Goal: Information Seeking & Learning: Learn about a topic

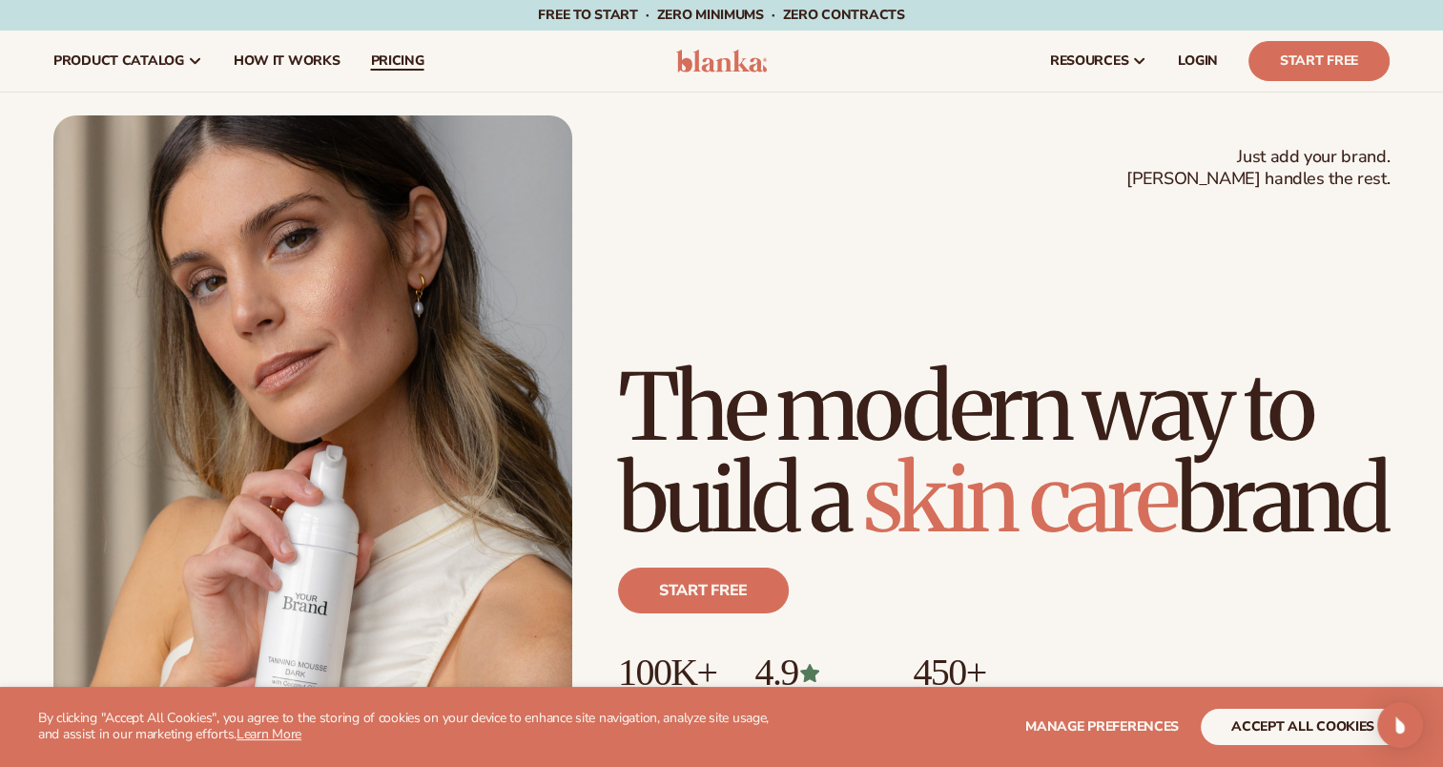
click at [408, 59] on span "pricing" at bounding box center [396, 60] width 53 height 15
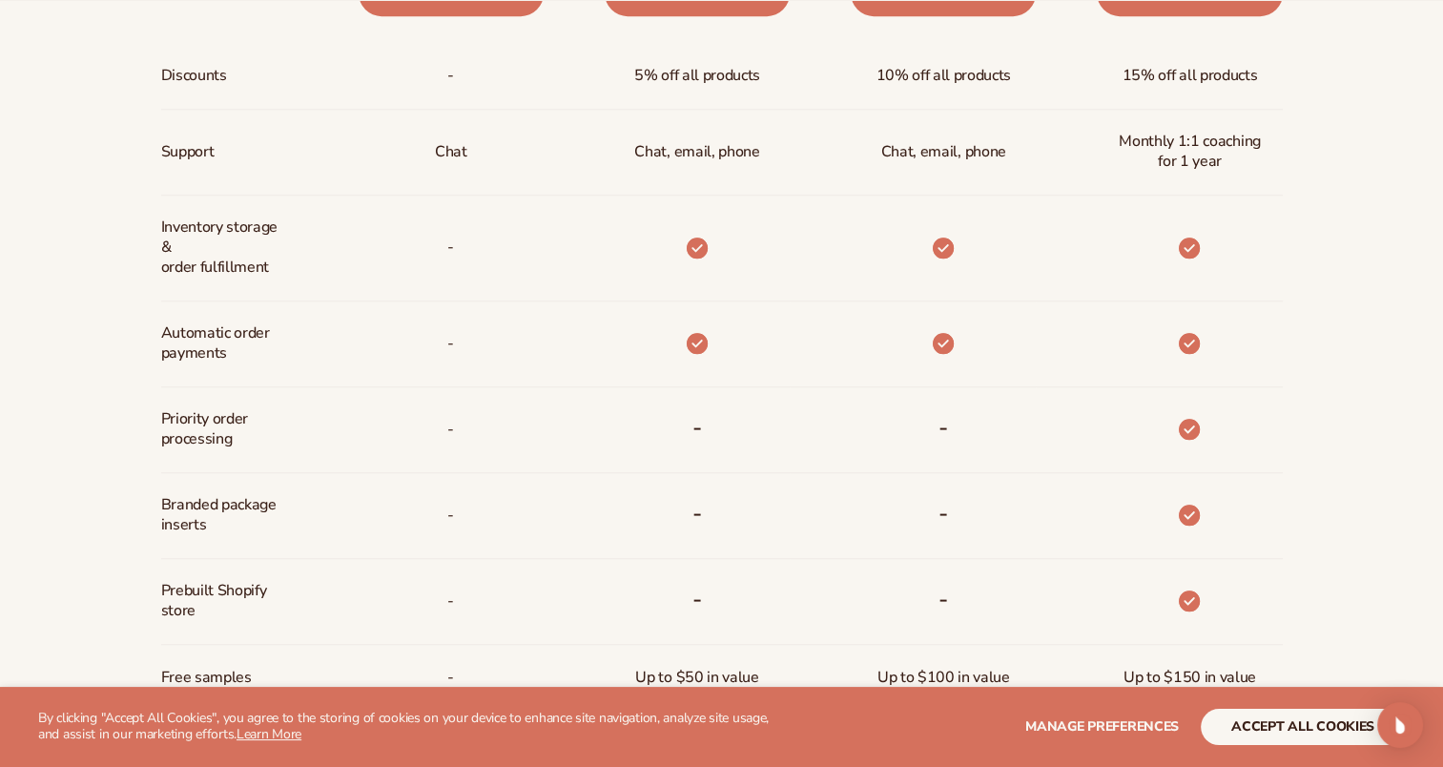
scroll to position [1047, 0]
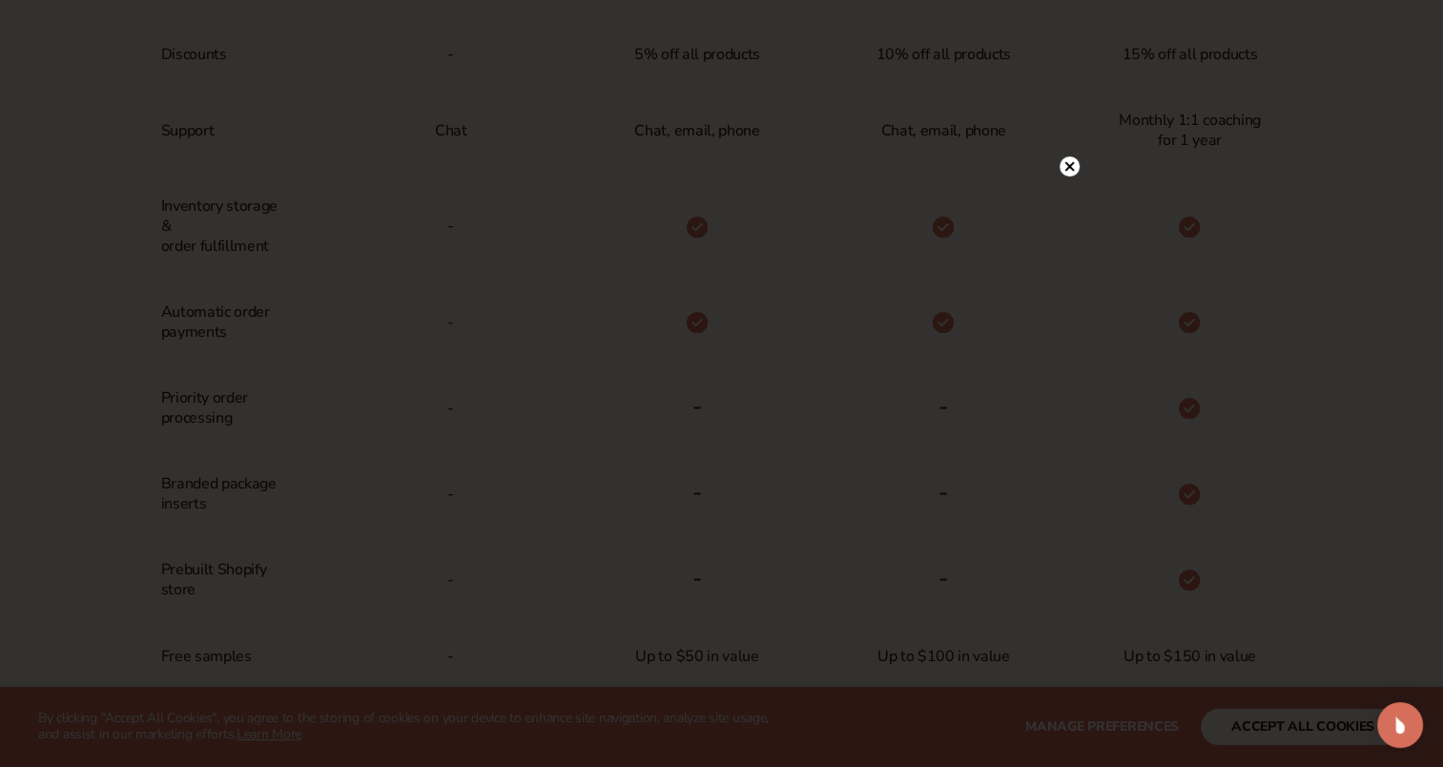
click at [1073, 168] on circle at bounding box center [1069, 166] width 20 height 20
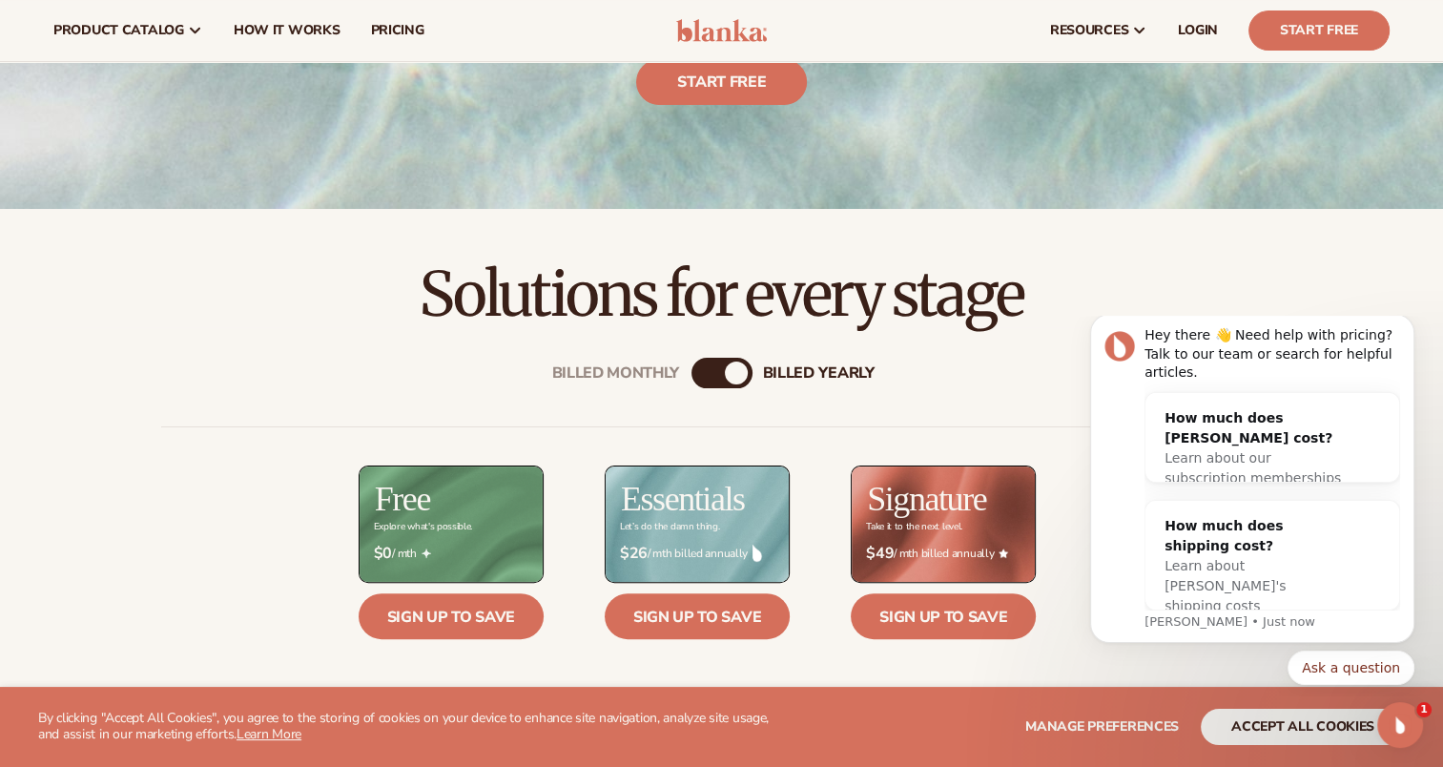
scroll to position [397, 0]
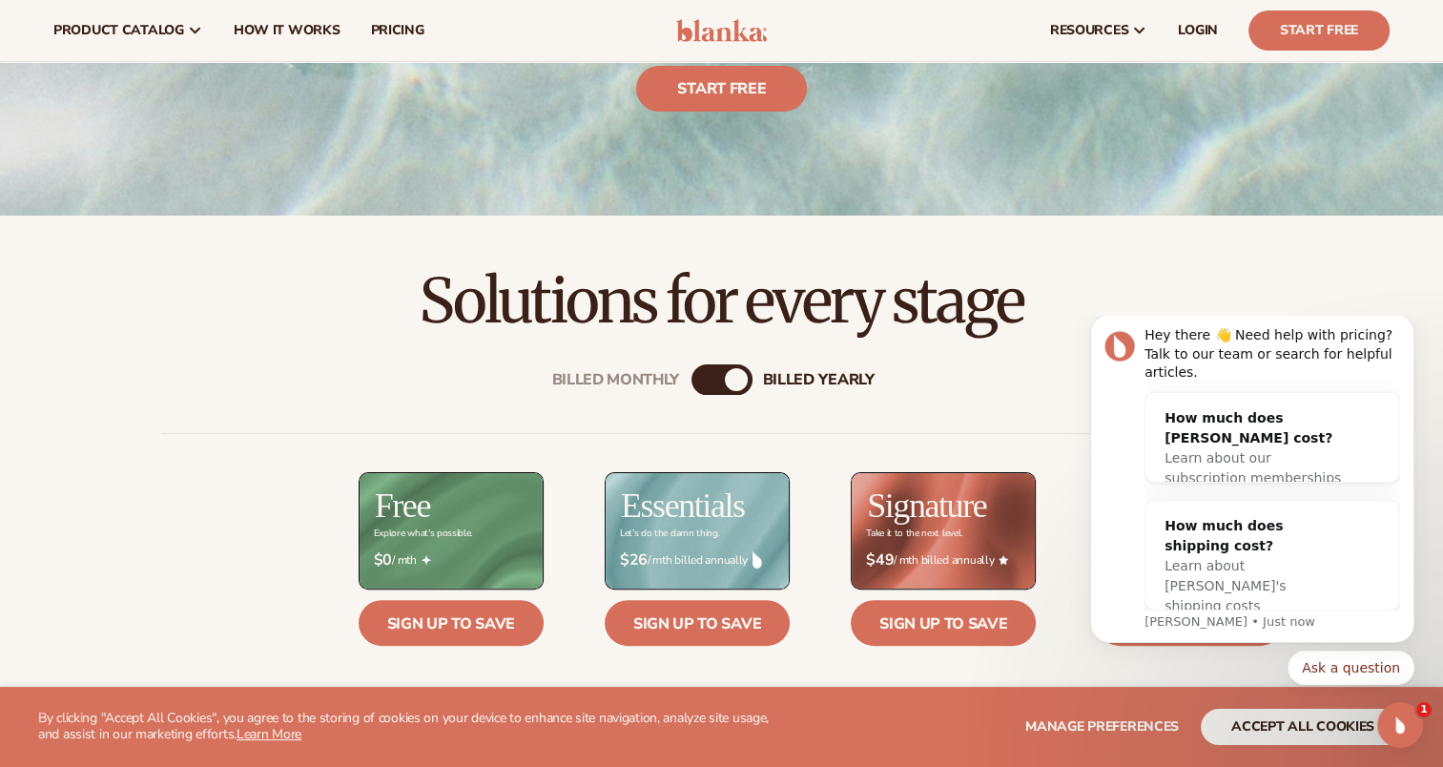
click at [732, 376] on div "billed Yearly" at bounding box center [736, 379] width 23 height 23
click at [716, 380] on div "Billed Monthly billed Yearly" at bounding box center [721, 379] width 61 height 31
click at [702, 380] on div "Billed Monthly" at bounding box center [702, 379] width 23 height 23
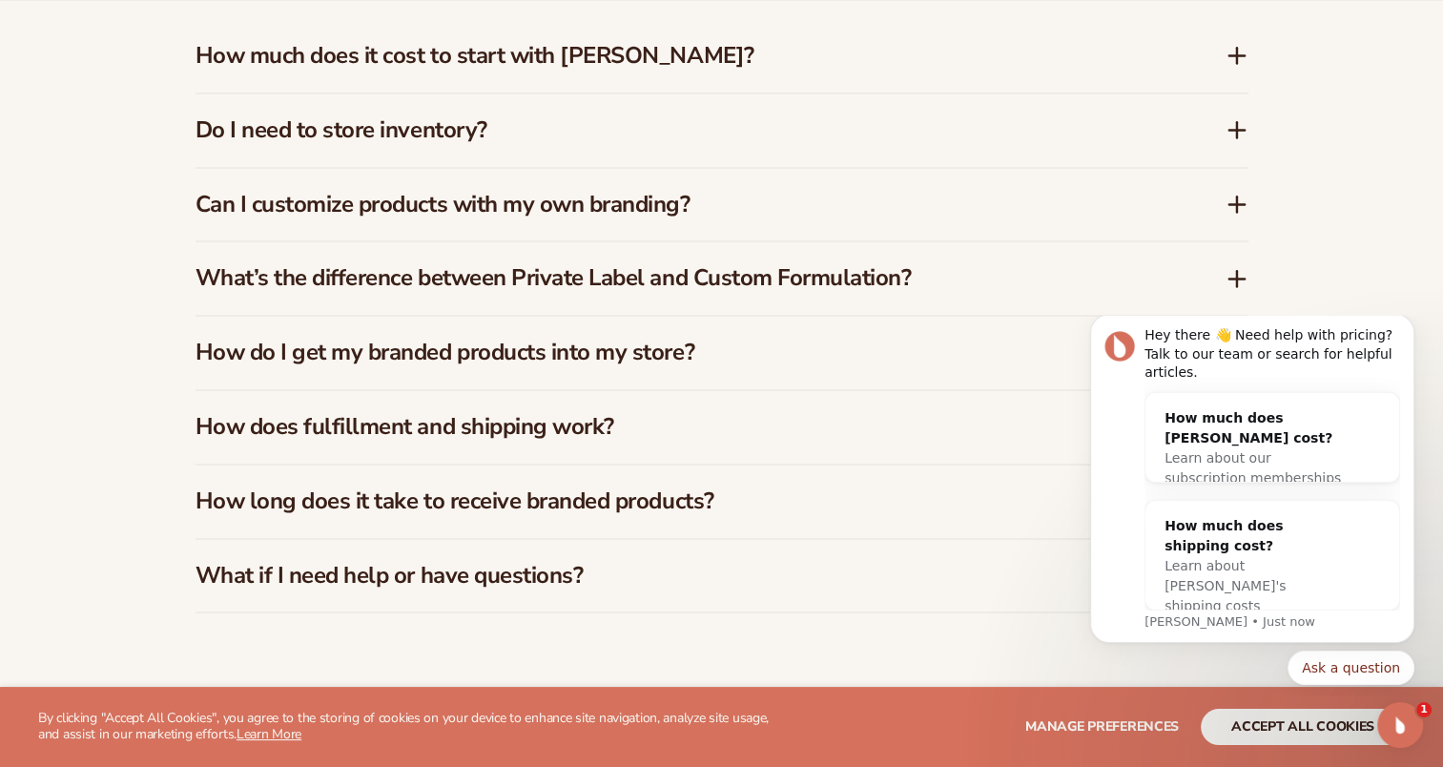
scroll to position [2893, 0]
click at [587, 233] on div "Can I customize products with my own branding?" at bounding box center [721, 202] width 1053 height 73
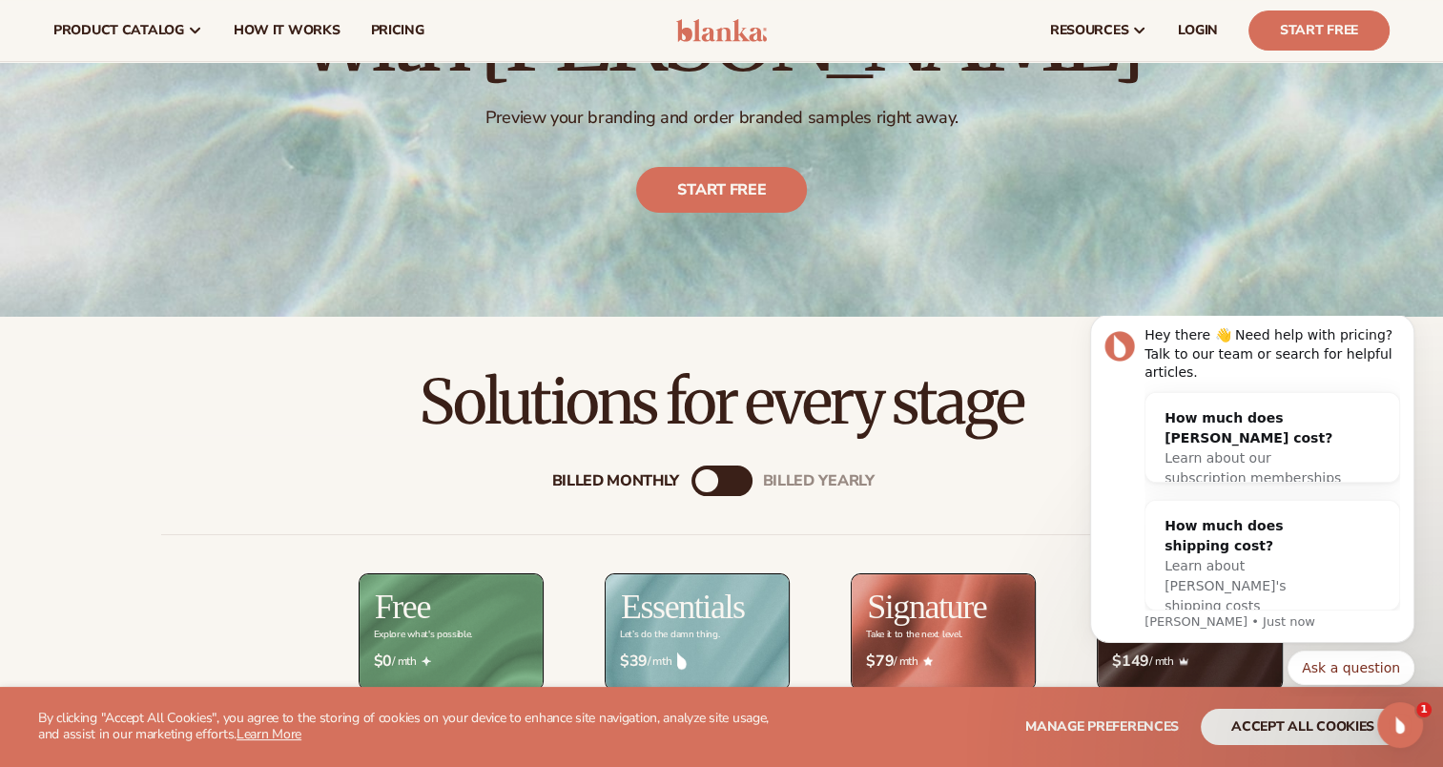
scroll to position [286, 0]
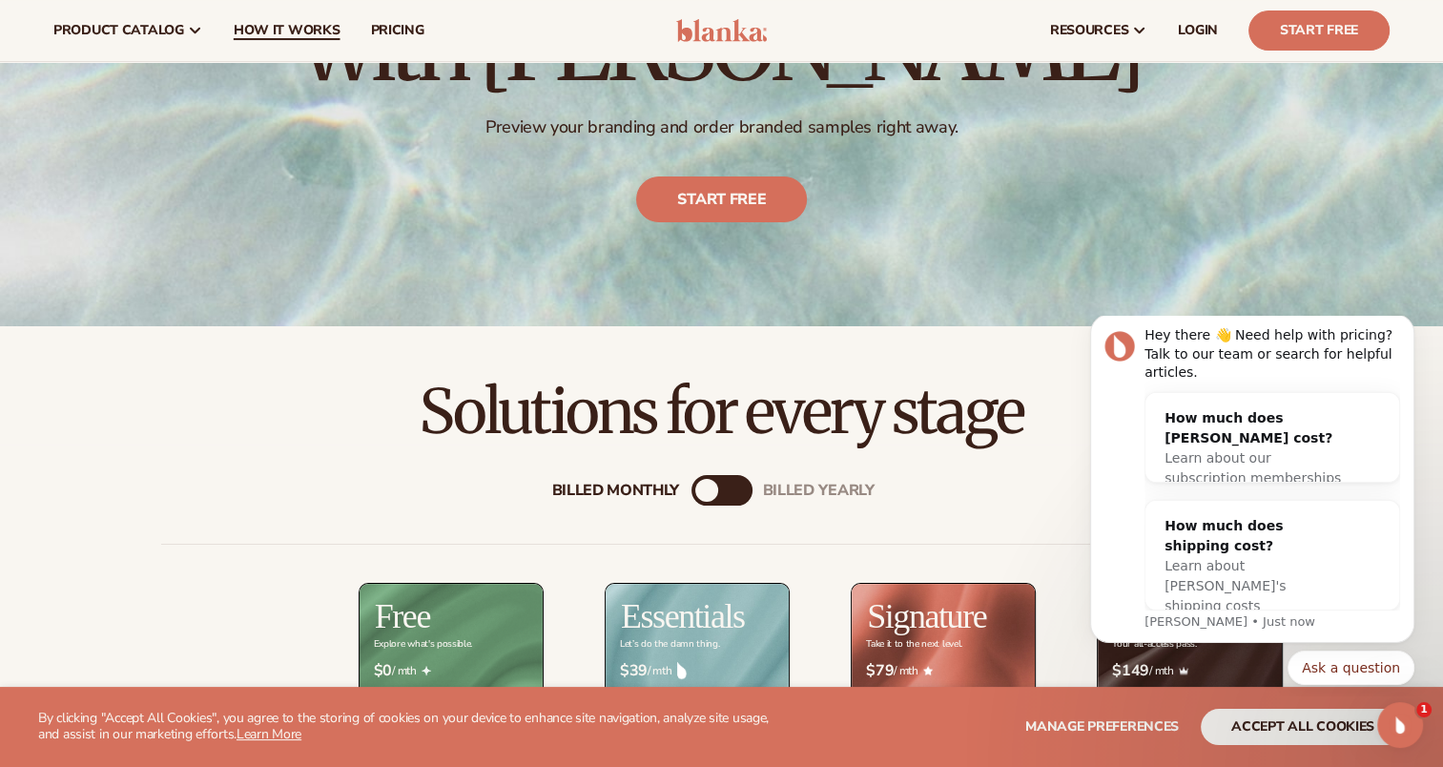
click at [311, 27] on span "How It Works" at bounding box center [287, 30] width 107 height 15
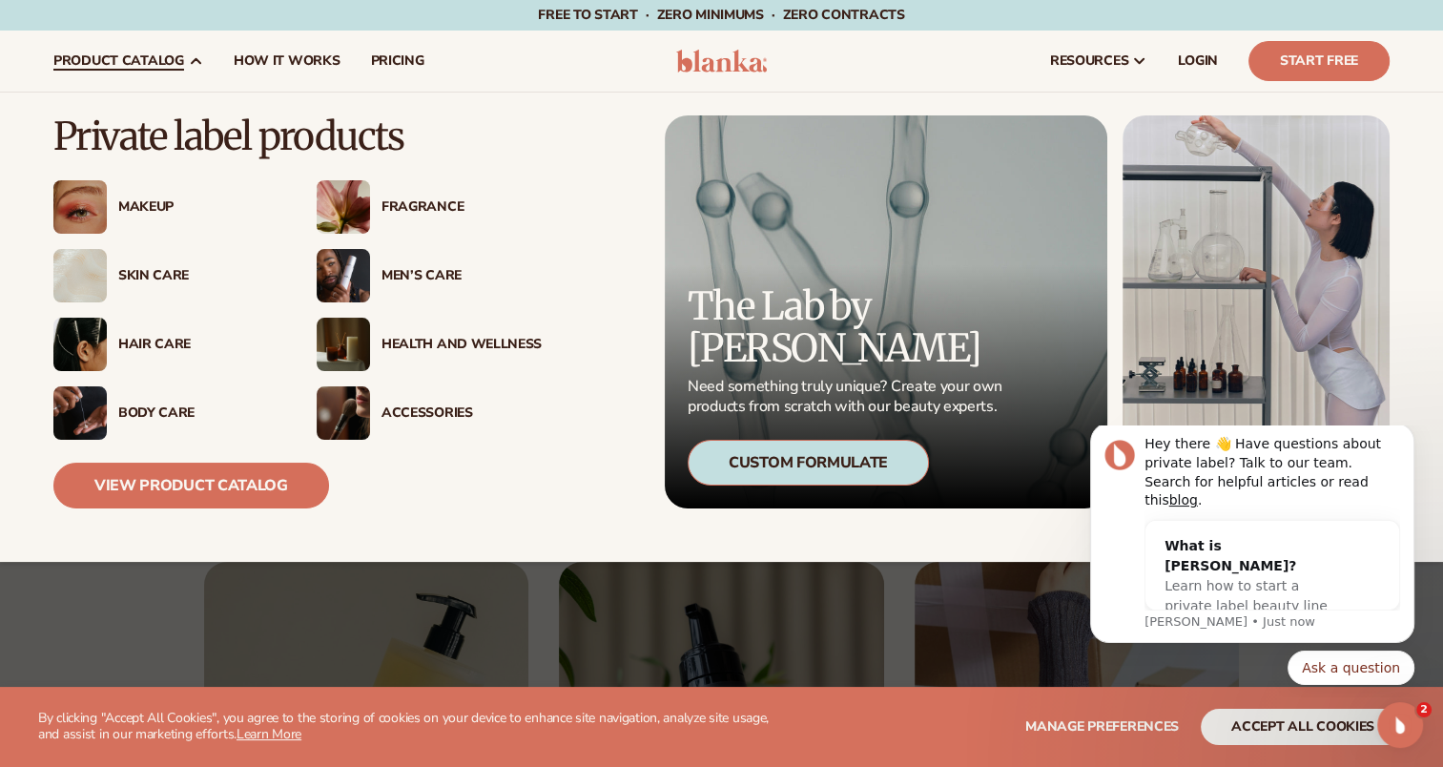
click at [130, 200] on div "Makeup" at bounding box center [198, 207] width 160 height 16
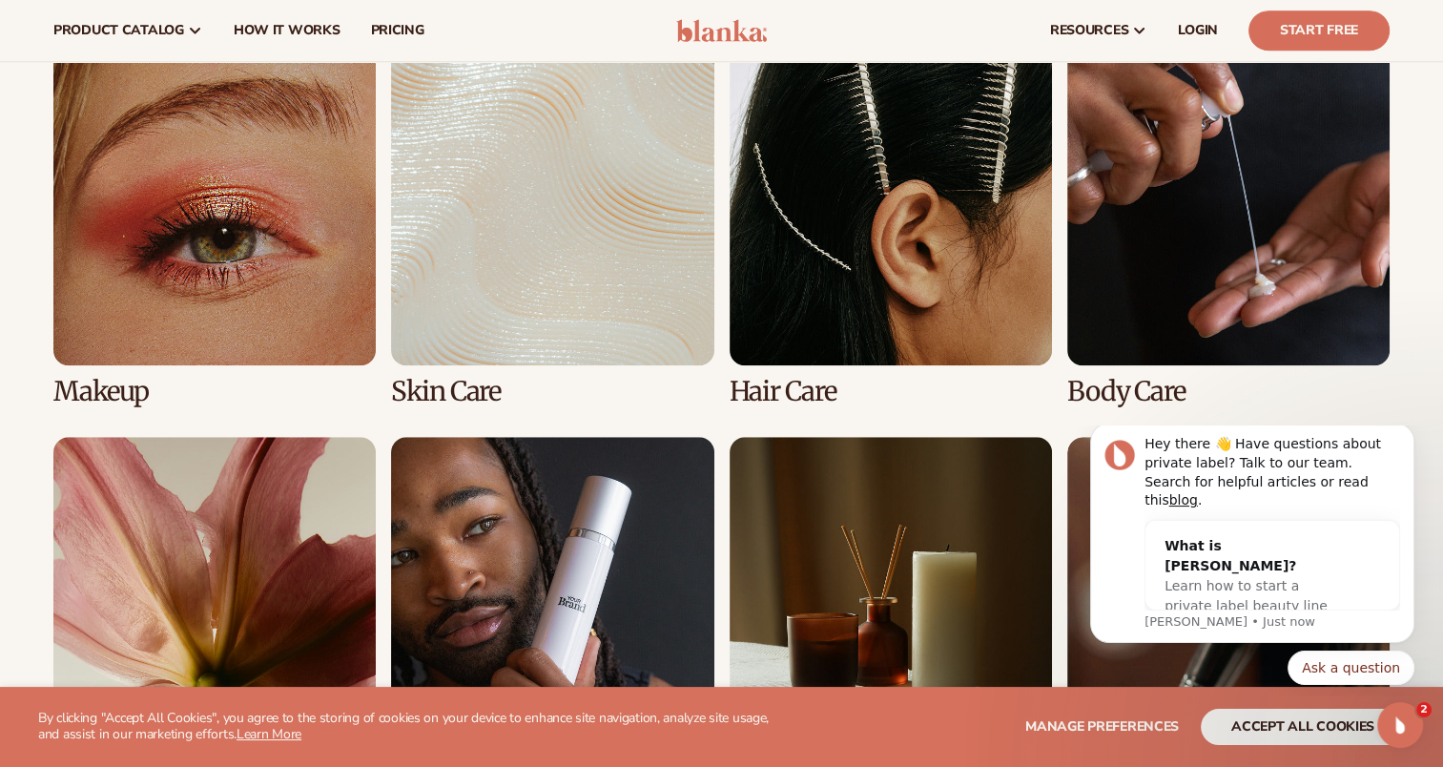
scroll to position [1392, 0]
click at [538, 270] on link "2 / 8" at bounding box center [552, 224] width 322 height 363
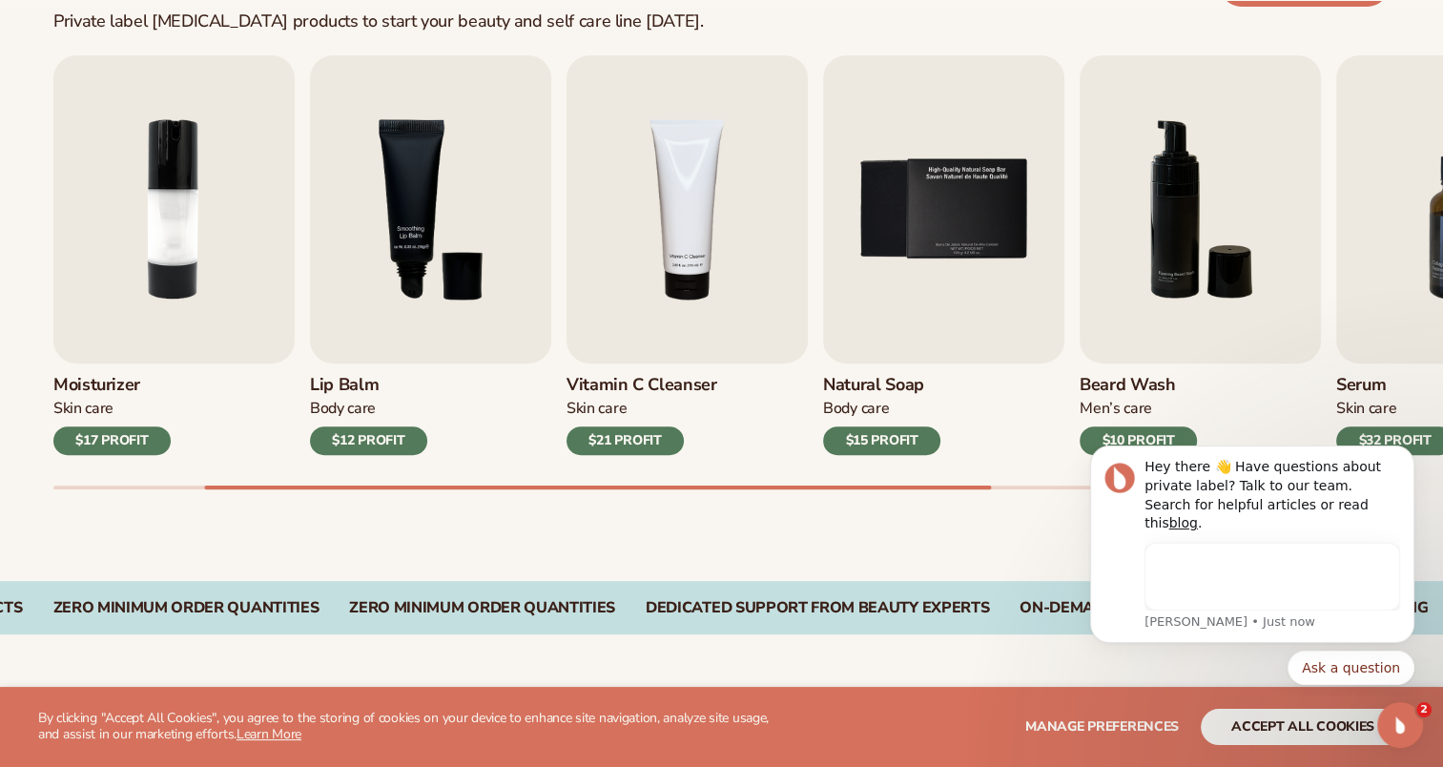
scroll to position [635, 0]
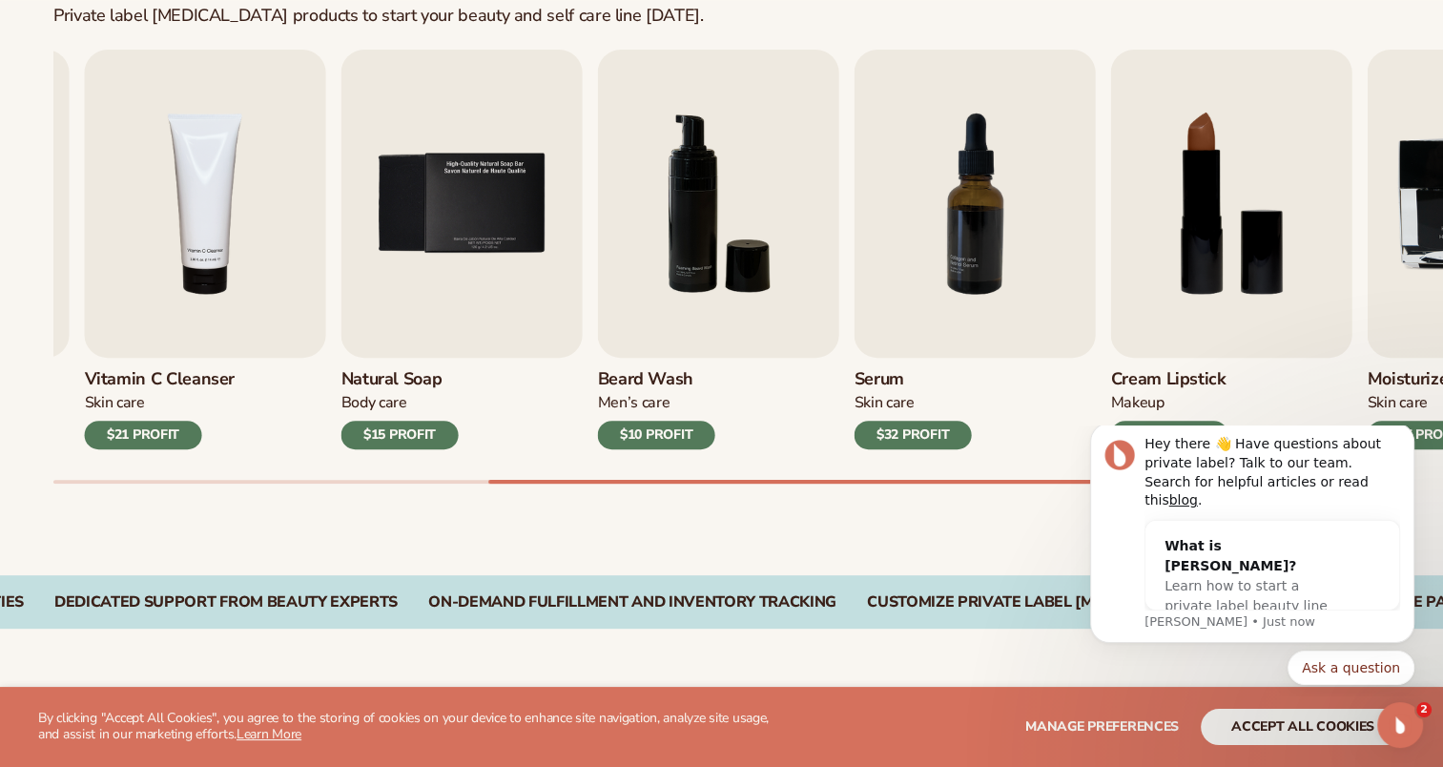
click at [858, 566] on div "Best sellers Private label skin care products to start your beauty and self car…" at bounding box center [721, 226] width 1443 height 698
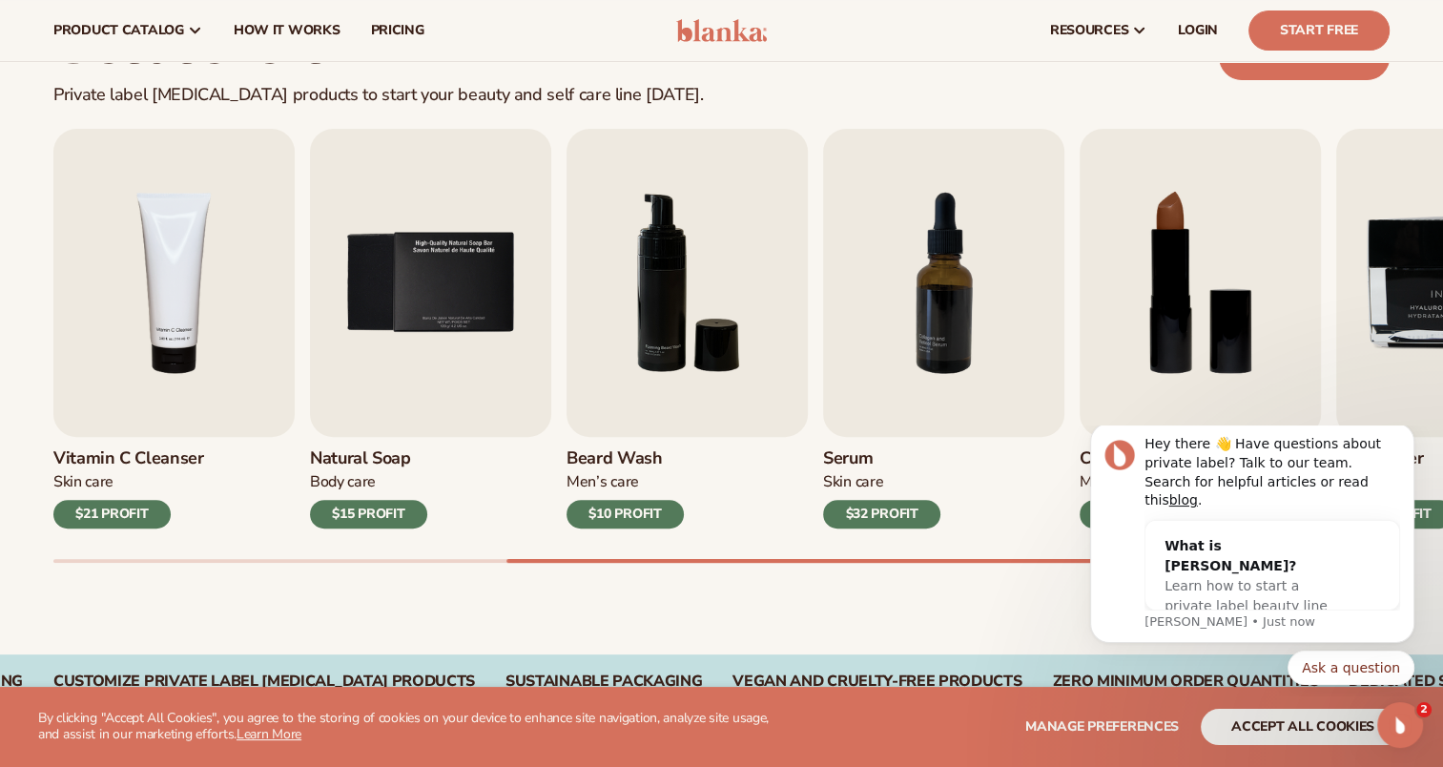
scroll to position [510, 0]
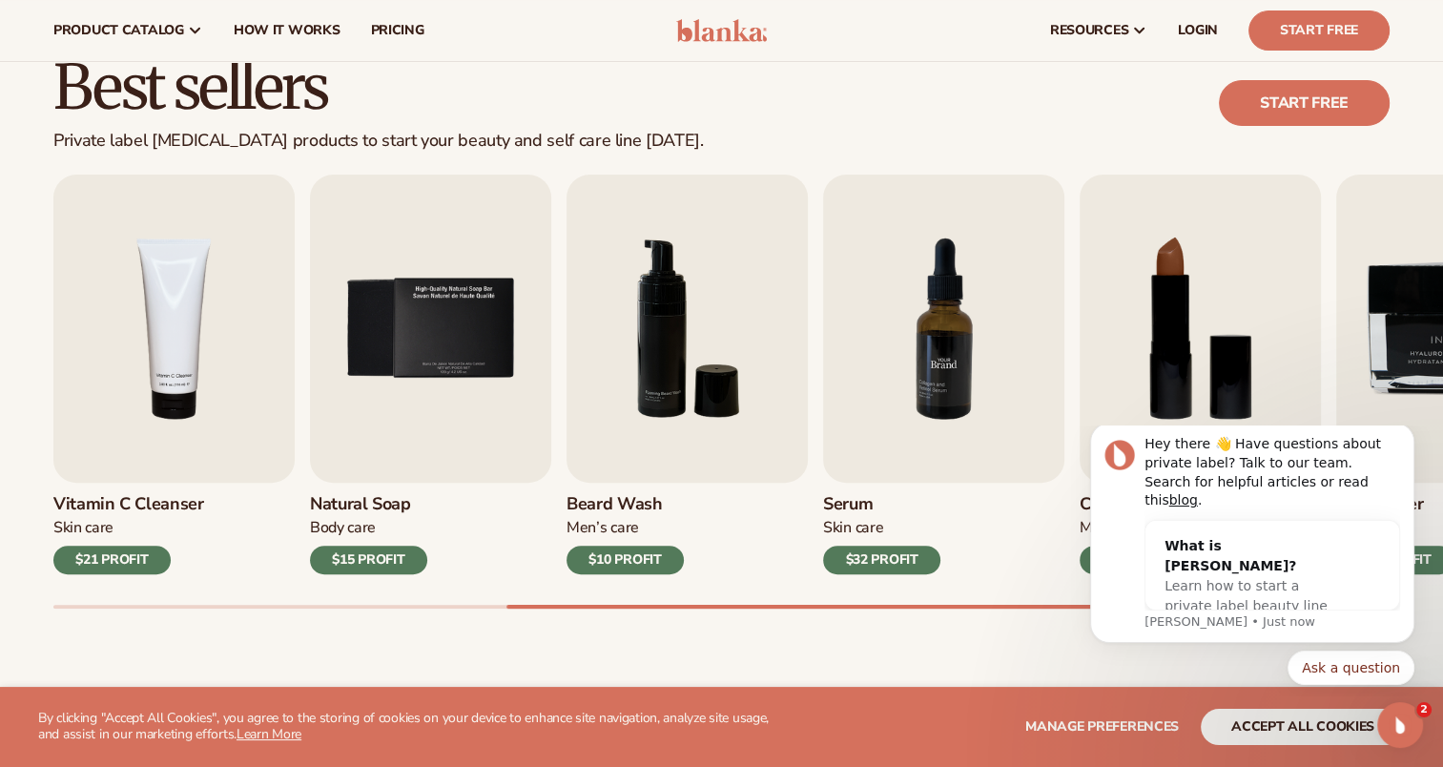
click at [932, 386] on img "7 / 9" at bounding box center [943, 328] width 241 height 308
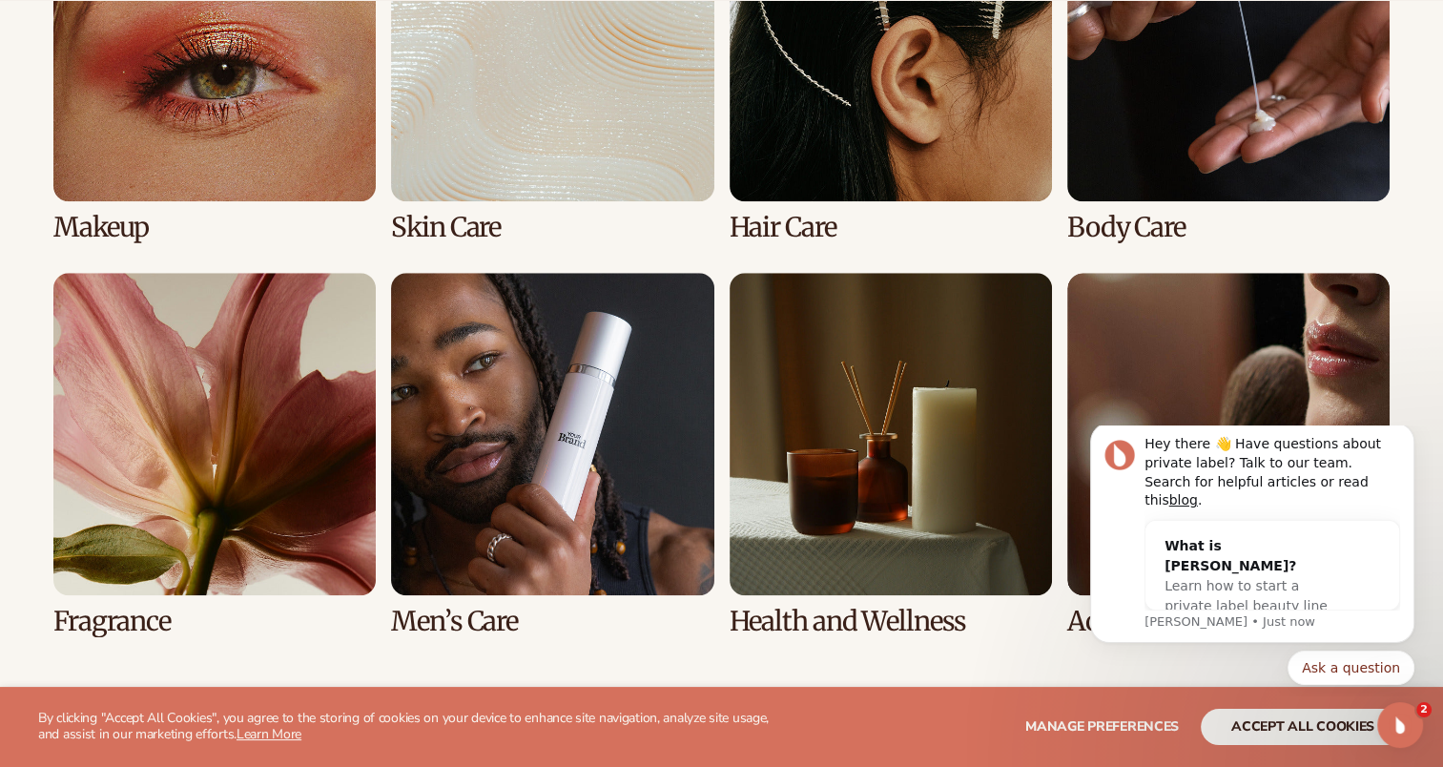
scroll to position [1598, 0]
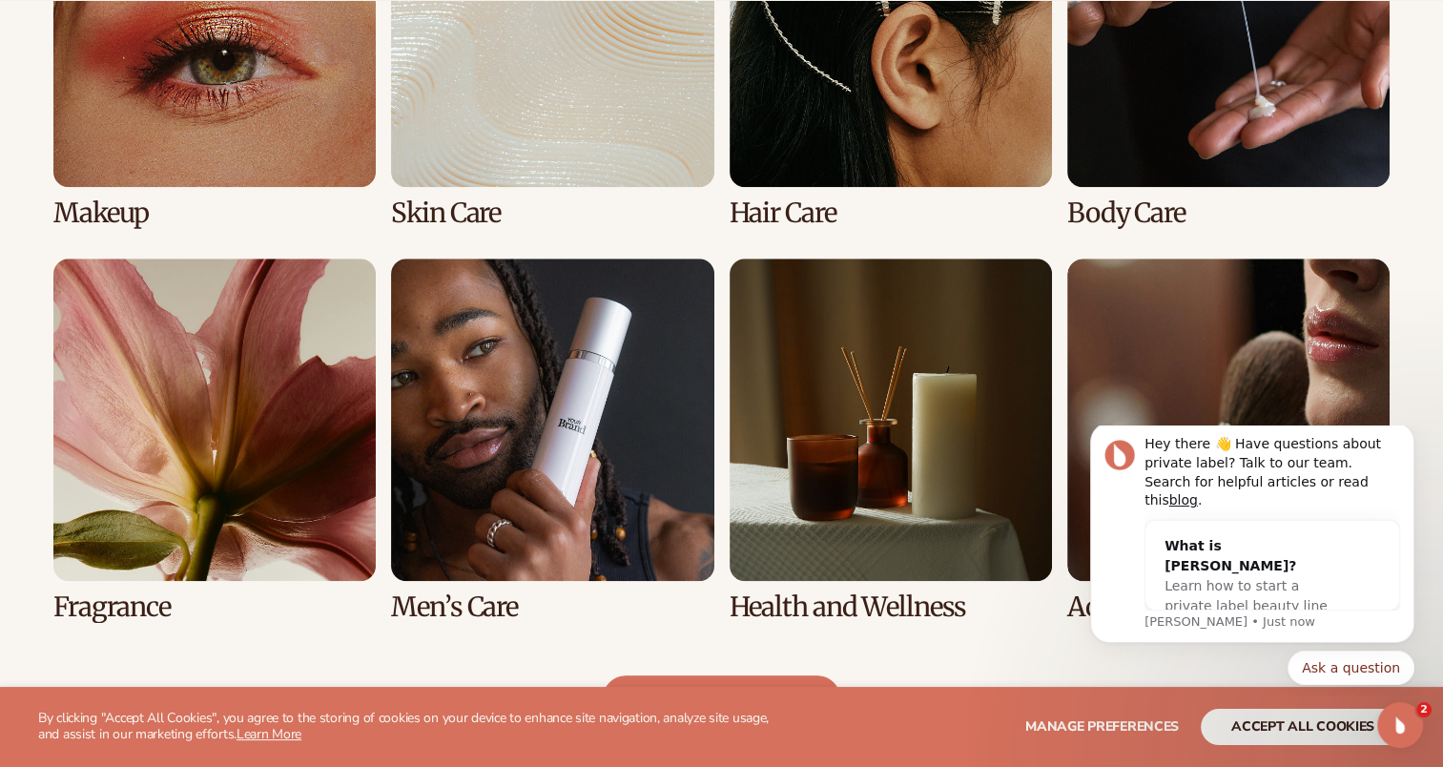
click at [221, 106] on link "1 / 8" at bounding box center [214, 46] width 322 height 363
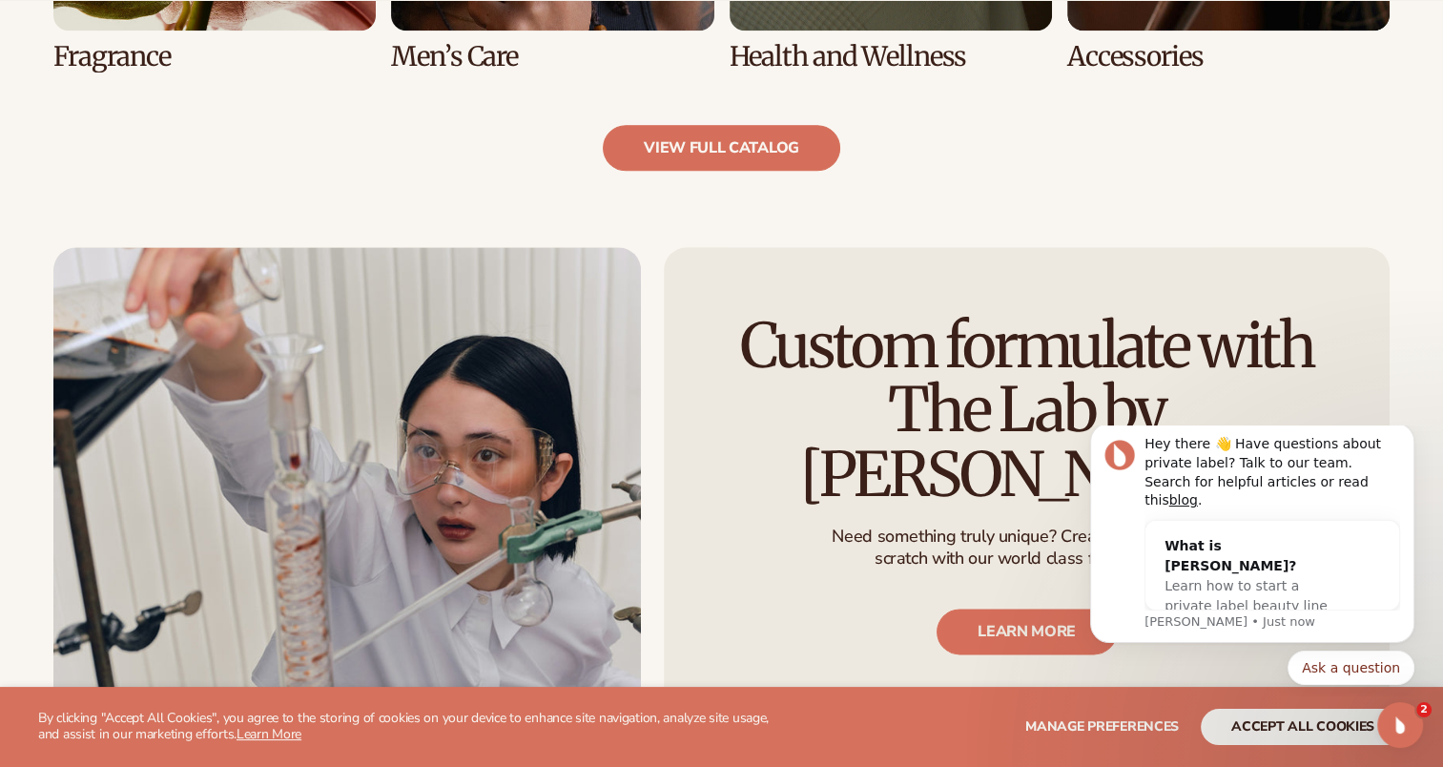
scroll to position [2121, 0]
click at [684, 163] on link "view full catalog" at bounding box center [721, 148] width 237 height 46
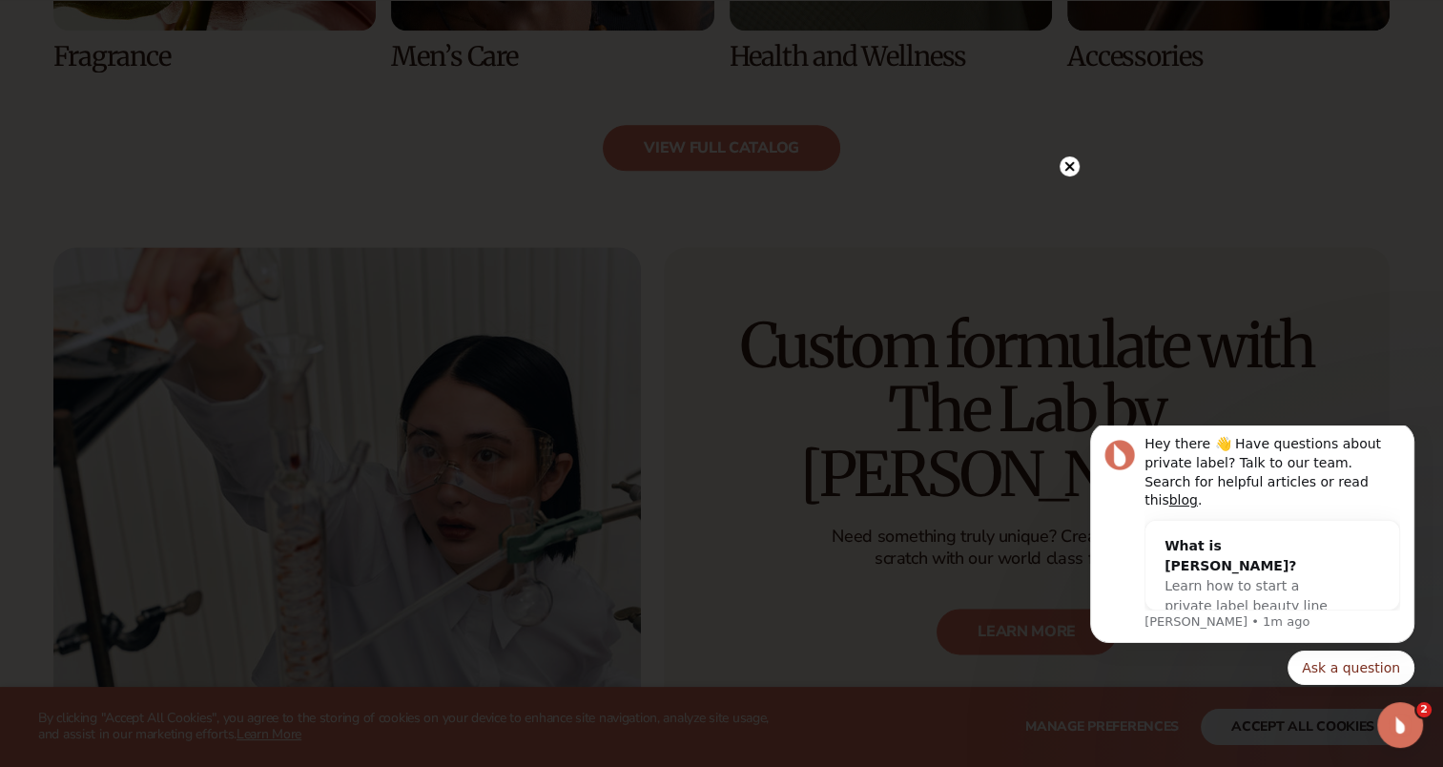
click at [1069, 170] on circle at bounding box center [1069, 166] width 20 height 20
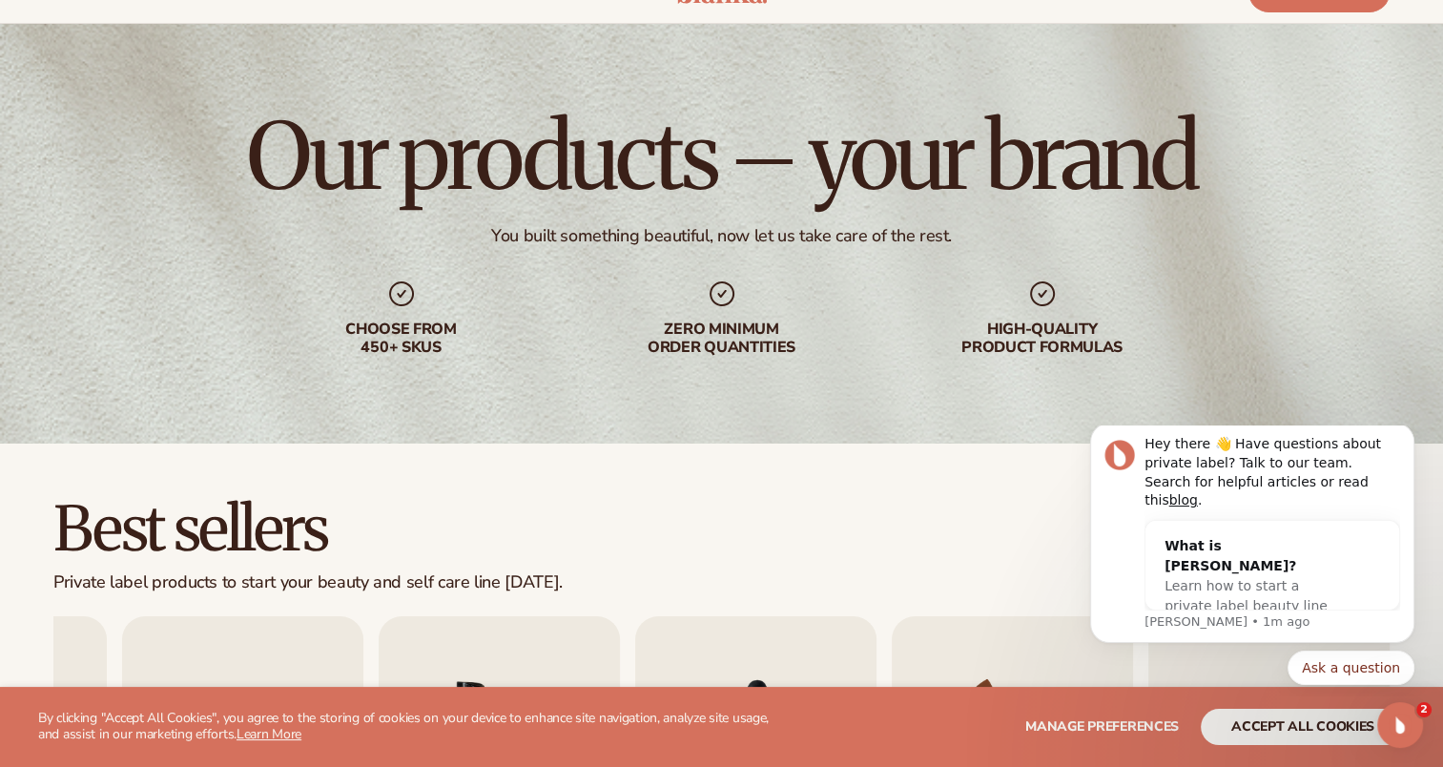
scroll to position [15, 0]
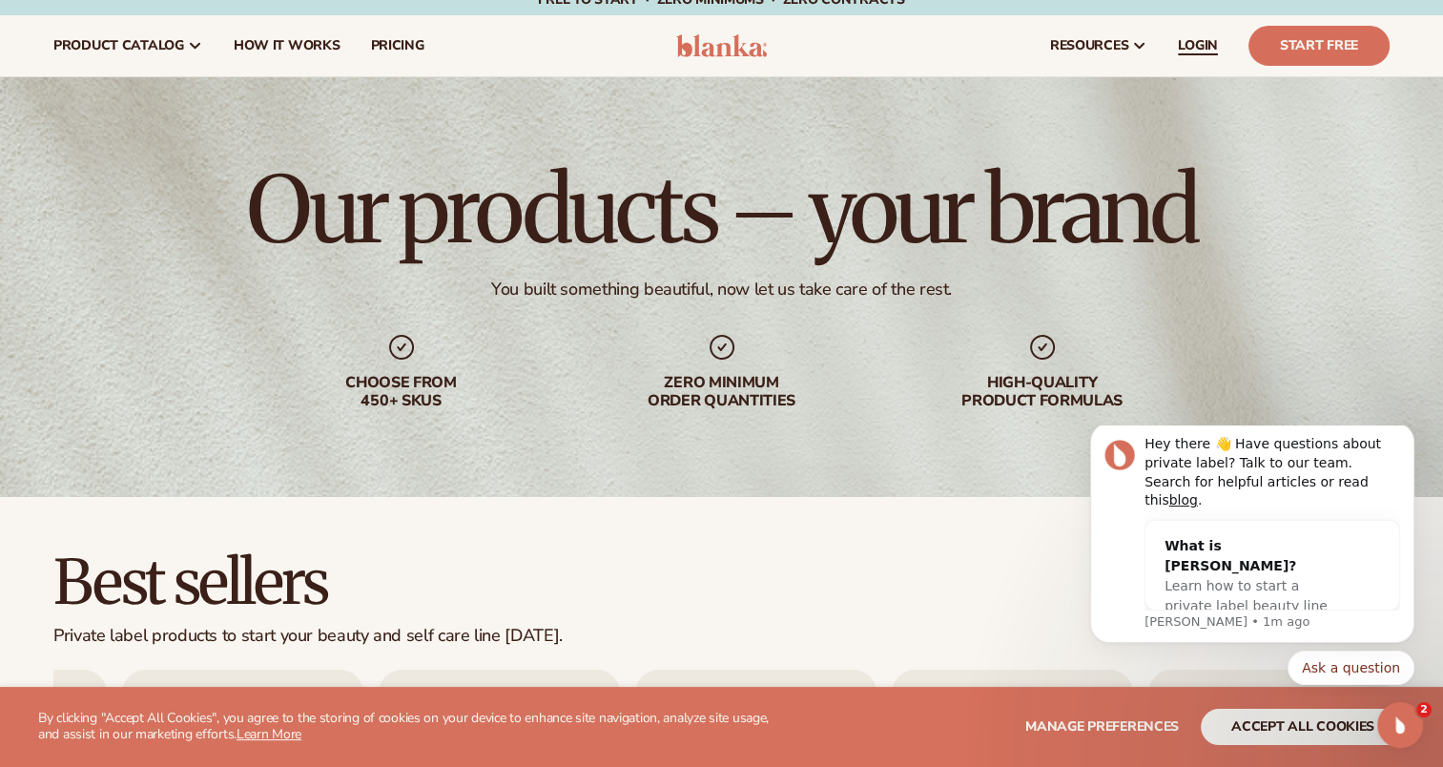
click at [1208, 54] on link "LOGIN" at bounding box center [1197, 45] width 71 height 61
